Goal: Task Accomplishment & Management: Use online tool/utility

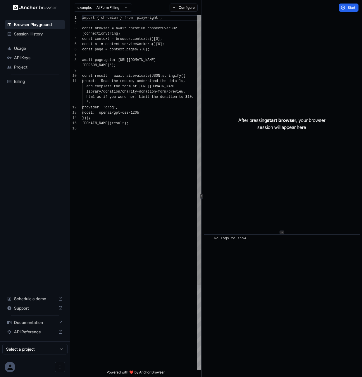
scroll to position [42, 0]
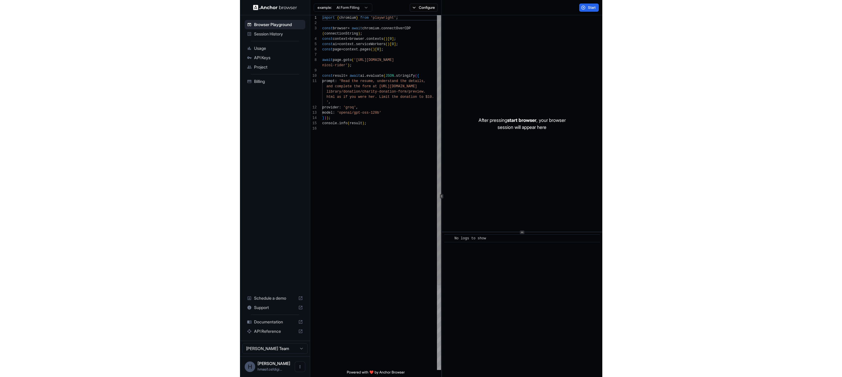
scroll to position [42, 0]
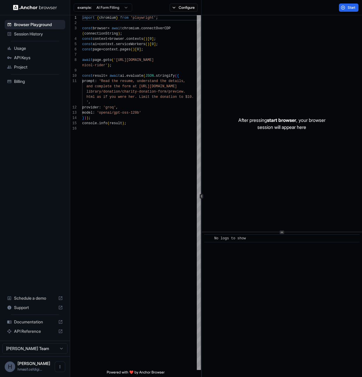
click at [22, 57] on span "API Keys" at bounding box center [38, 58] width 49 height 6
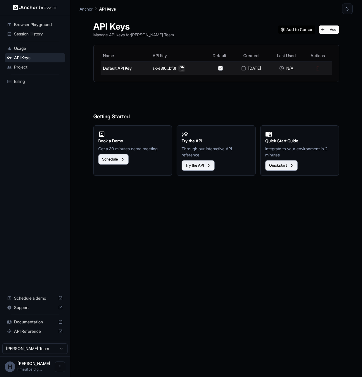
click at [181, 67] on button at bounding box center [182, 68] width 7 height 7
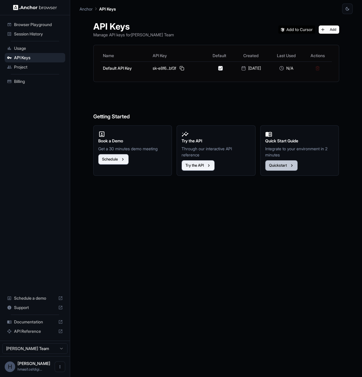
click at [289, 164] on button "Quickstart" at bounding box center [281, 165] width 32 height 11
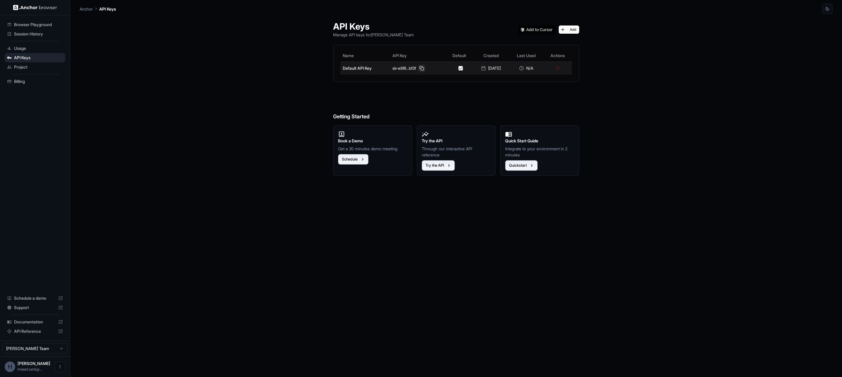
click at [362, 68] on button at bounding box center [421, 68] width 7 height 7
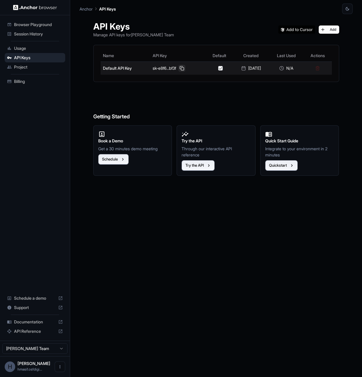
click at [183, 68] on button at bounding box center [182, 68] width 7 height 7
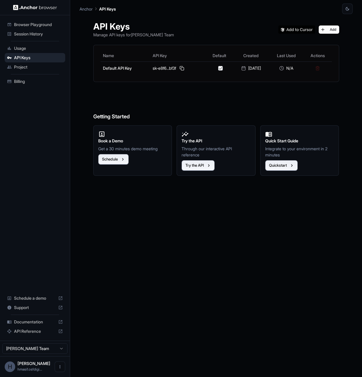
click at [25, 67] on span "Project" at bounding box center [38, 67] width 49 height 6
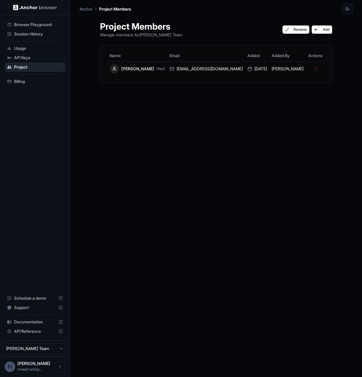
click at [33, 24] on span "Browser Playground" at bounding box center [38, 25] width 49 height 6
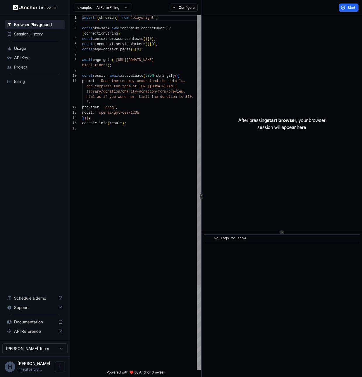
scroll to position [42, 0]
click at [193, 8] on button "Configure" at bounding box center [184, 8] width 28 height 8
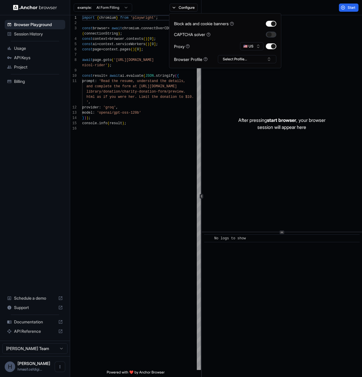
click at [269, 34] on button "button" at bounding box center [271, 35] width 11 height 6
click at [254, 59] on button "Select Profile..." at bounding box center [247, 59] width 59 height 8
click at [251, 71] on input "text" at bounding box center [251, 70] width 44 height 11
click at [264, 68] on input "text" at bounding box center [251, 70] width 44 height 11
click at [257, 58] on button "Select Profile..." at bounding box center [247, 59] width 59 height 8
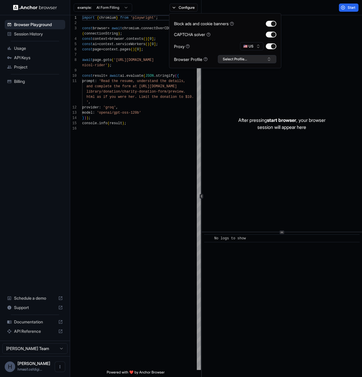
click at [257, 58] on button "Select Profile..." at bounding box center [247, 59] width 59 height 8
click at [263, 58] on button "Select Profile..." at bounding box center [247, 59] width 59 height 8
click at [304, 39] on div "After pressing start browser , your browser session will appear here" at bounding box center [282, 123] width 160 height 216
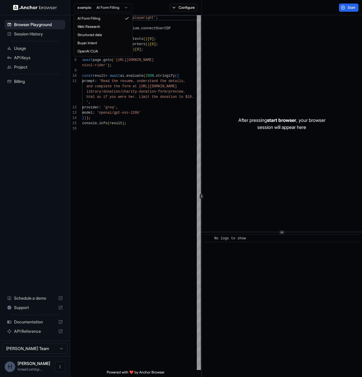
click at [126, 7] on html "Browser Playground Session History Usage API Keys Project Billing Schedule a de…" at bounding box center [181, 188] width 362 height 377
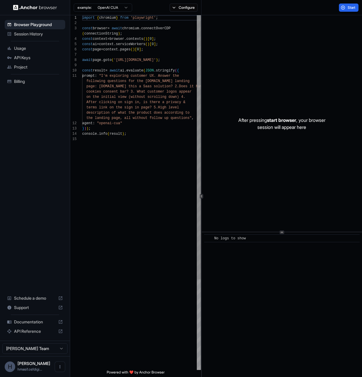
scroll to position [47, 0]
click at [100, 6] on html "Browser Playground Session History Usage API Keys Project Billing Schedule a de…" at bounding box center [181, 188] width 362 height 377
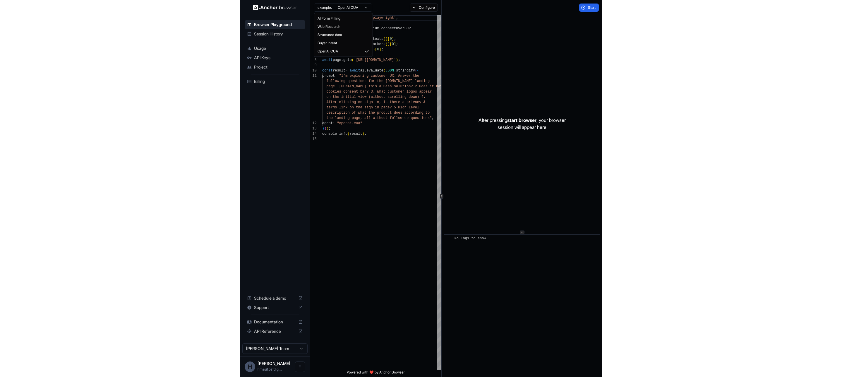
scroll to position [42, 0]
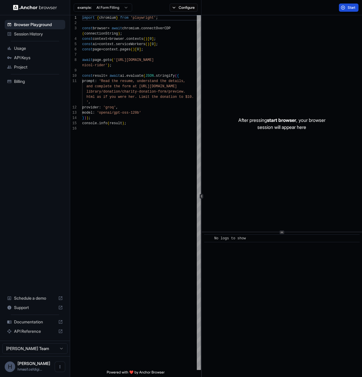
click at [347, 7] on button "Start" at bounding box center [349, 8] width 20 height 8
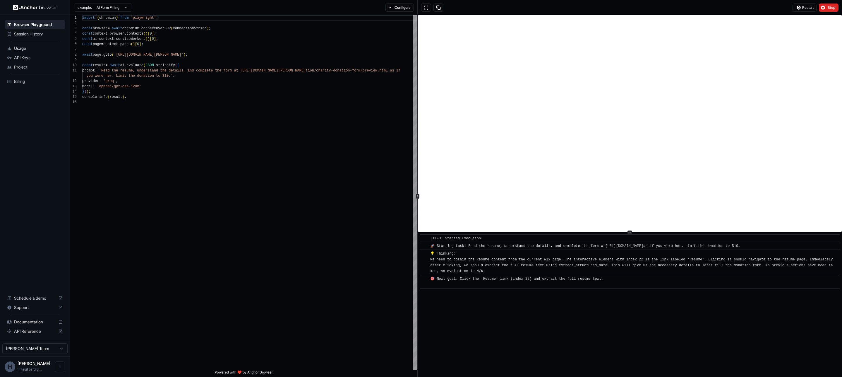
drag, startPoint x: 464, startPoint y: 247, endPoint x: 579, endPoint y: 255, distance: 115.6
click at [362, 255] on div "​ [INFO] Started Execution ​ 🚀 Starting task: Read the resume, understand the d…" at bounding box center [630, 261] width 420 height 54
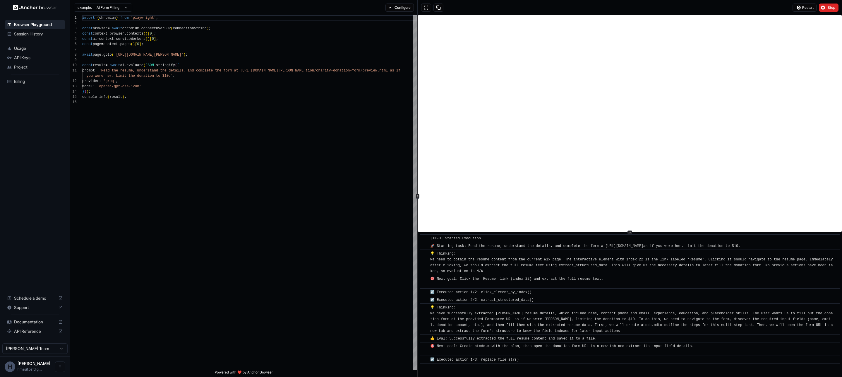
click at [362, 249] on div "🚀 Starting task: Read the resume, understand the details, and complete the form…" at bounding box center [586, 246] width 312 height 6
drag, startPoint x: 223, startPoint y: 179, endPoint x: 225, endPoint y: 176, distance: 3.2
click at [224, 179] on div "import { chromium } from 'playwright' ; const browser = await chromium . connec…" at bounding box center [249, 234] width 335 height 439
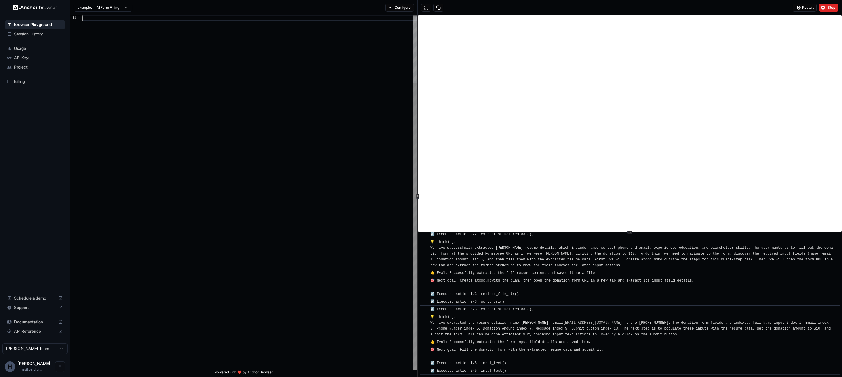
scroll to position [79, 0]
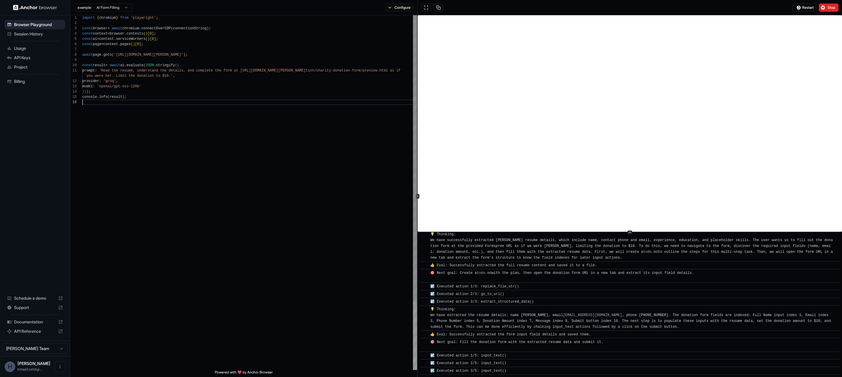
click at [97, 100] on div "model : 'openai/gpt-oss-120b' } ) ) ; console . info ( result ) ; prompt : 'Rea…" at bounding box center [249, 234] width 335 height 439
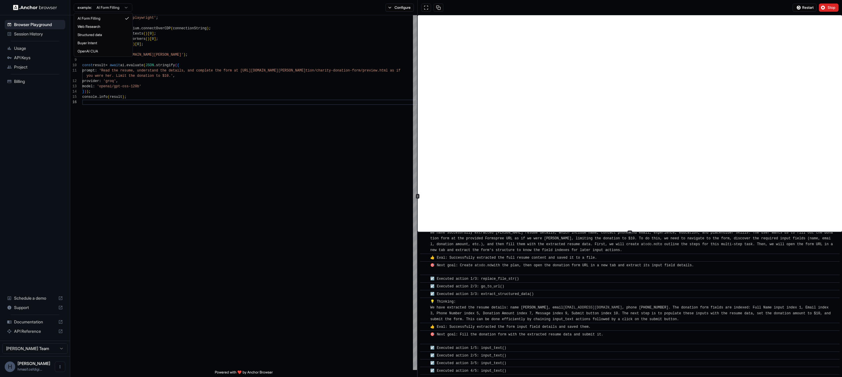
click at [124, 5] on html "Browser Playground Session History Usage API Keys Project Billing Schedule a de…" at bounding box center [421, 188] width 842 height 377
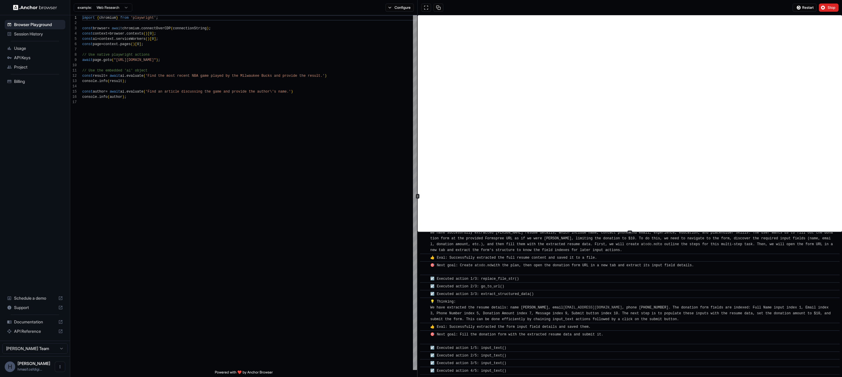
scroll to position [94, 0]
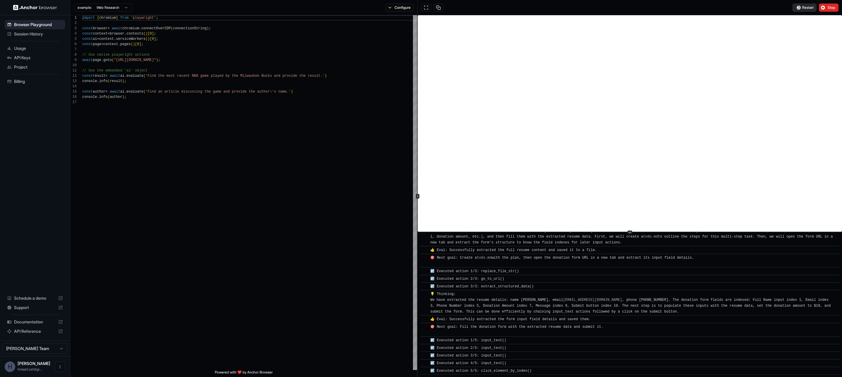
click at [362, 7] on span "Restart" at bounding box center [807, 7] width 11 height 5
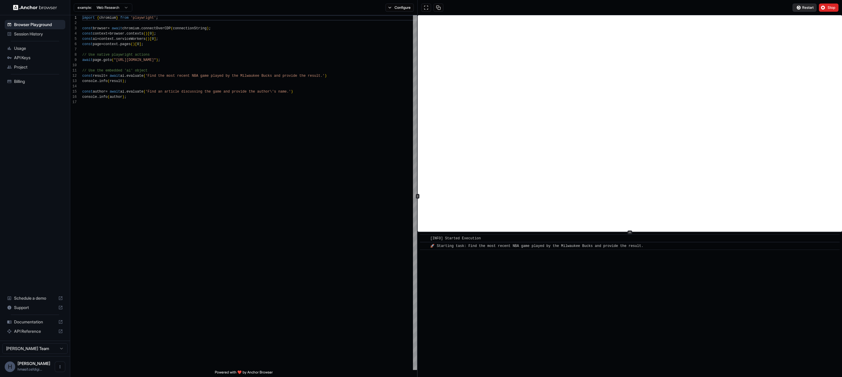
click at [362, 9] on span "Restart" at bounding box center [807, 7] width 11 height 5
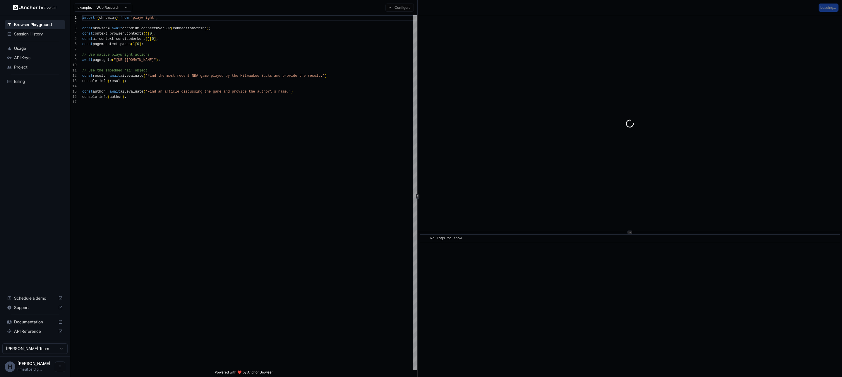
click at [362, 9] on div "Loading..." at bounding box center [630, 7] width 424 height 15
click at [362, 9] on div "Loading..." at bounding box center [829, 8] width 20 height 8
click at [110, 9] on html "Browser Playground Session History Usage API Keys Project Billing Schedule a de…" at bounding box center [421, 188] width 842 height 377
type textarea "**********"
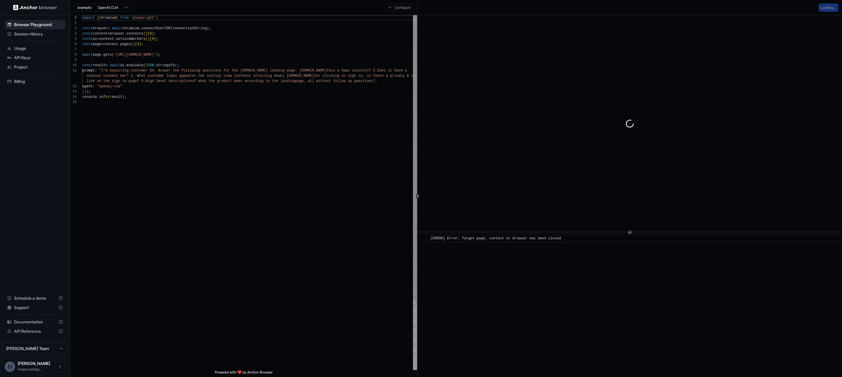
scroll to position [53, 0]
click at [27, 34] on span "Session History" at bounding box center [38, 34] width 49 height 6
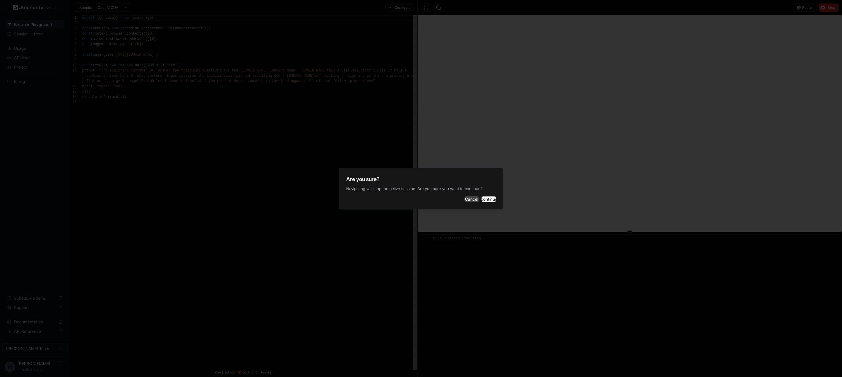
click at [362, 201] on button "Cancel" at bounding box center [471, 199] width 15 height 6
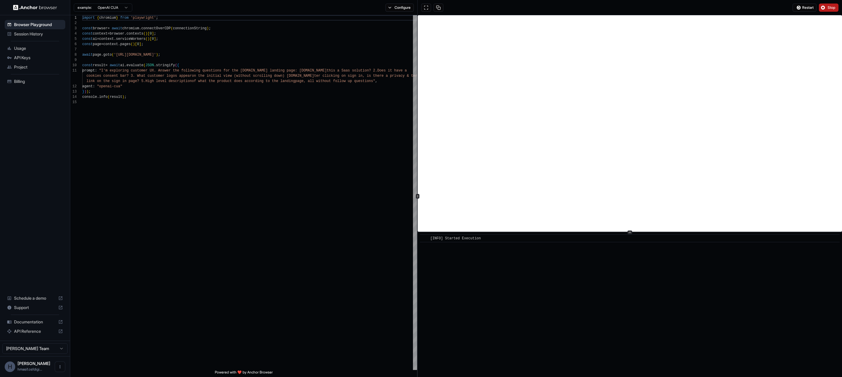
click at [362, 7] on span "Stop" at bounding box center [832, 7] width 8 height 5
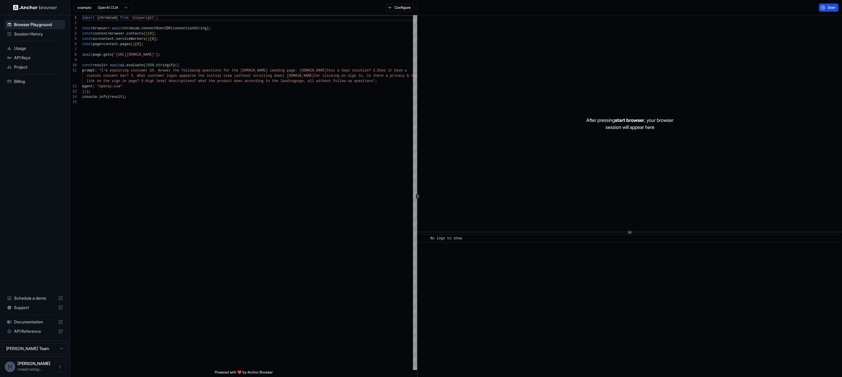
click at [362, 8] on span "Start" at bounding box center [832, 7] width 8 height 5
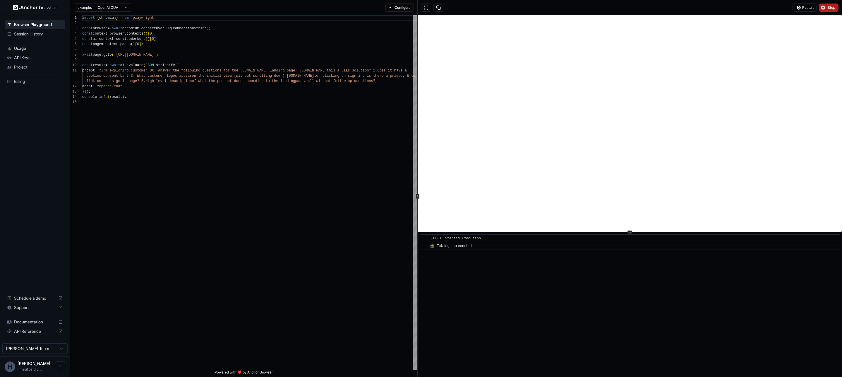
click at [34, 348] on html "Browser Playground Session History Usage API Keys Project Billing Schedule a de…" at bounding box center [421, 188] width 842 height 377
click at [34, 347] on html "Browser Playground Session History Usage API Keys Project Billing Schedule a de…" at bounding box center [421, 188] width 842 height 377
click at [59, 366] on icon "Open menu" at bounding box center [60, 366] width 5 height 5
click at [209, 232] on div at bounding box center [421, 188] width 842 height 377
click at [362, 8] on span "Stop" at bounding box center [832, 7] width 8 height 5
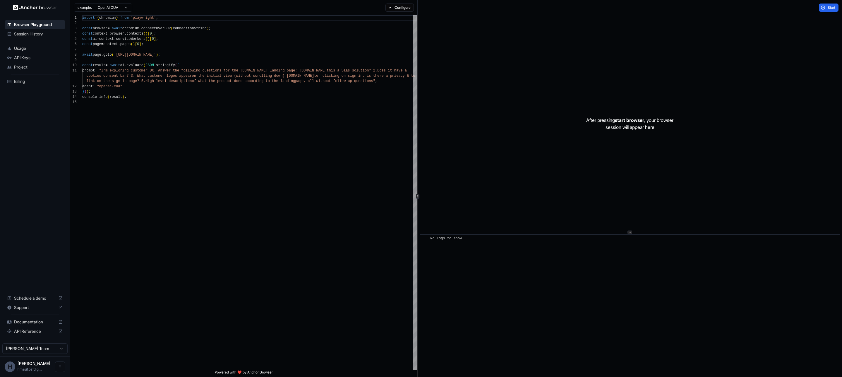
click at [23, 58] on span "API Keys" at bounding box center [38, 58] width 49 height 6
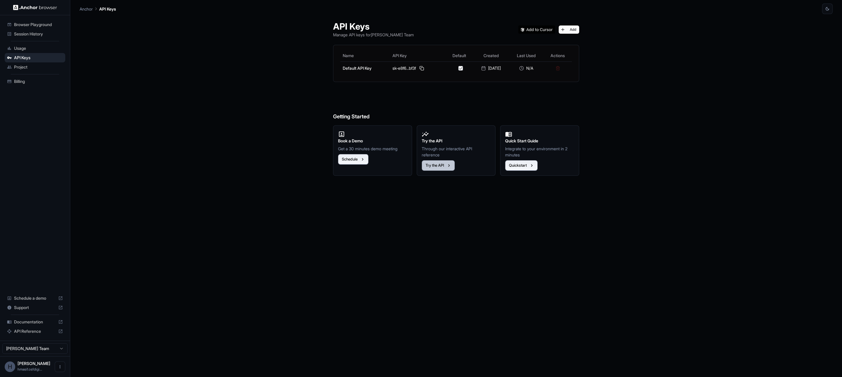
click at [362, 164] on button "Try the API" at bounding box center [438, 165] width 33 height 11
click at [362, 159] on div "Quick Start Guide Integrate to your environment in 2 minutes Quickstart" at bounding box center [539, 150] width 69 height 40
click at [362, 162] on button "Quickstart" at bounding box center [521, 165] width 32 height 11
